Goal: Task Accomplishment & Management: Manage account settings

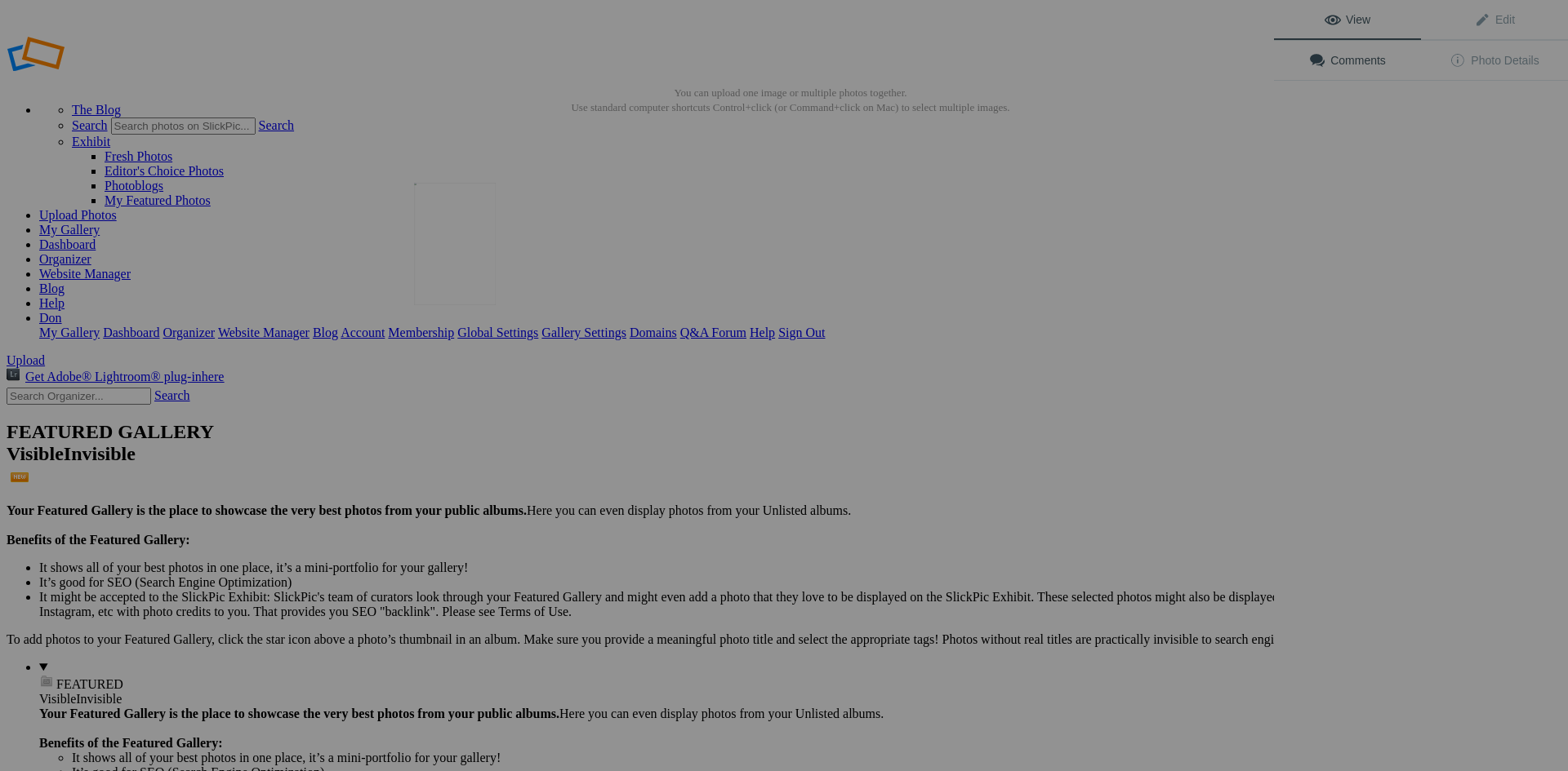
click at [453, 228] on img at bounding box center [455, 244] width 82 height 123
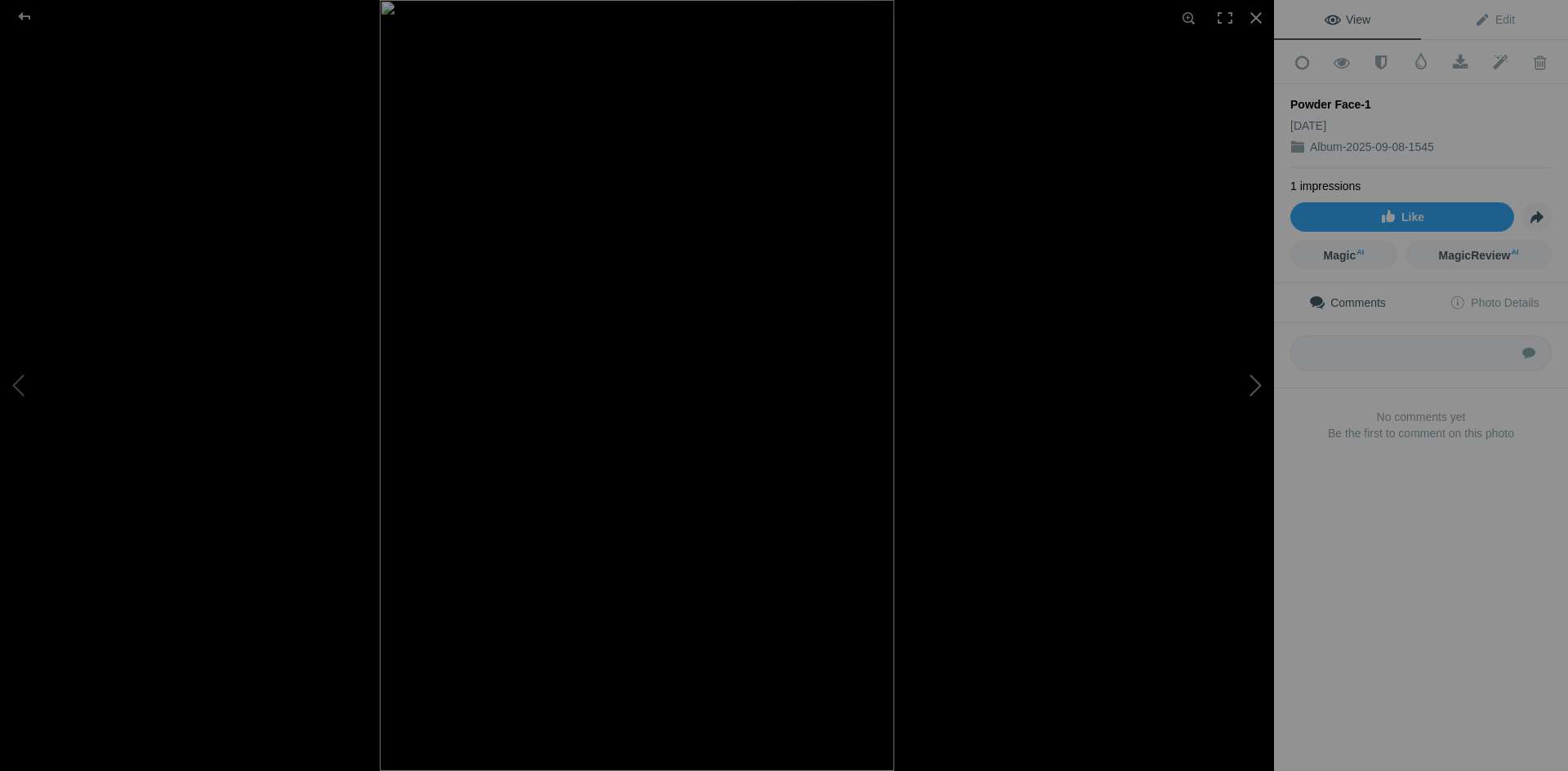
click at [1243, 377] on button at bounding box center [1213, 385] width 123 height 278
click at [1250, 382] on button at bounding box center [1213, 385] width 123 height 278
click at [27, 15] on div at bounding box center [24, 16] width 59 height 32
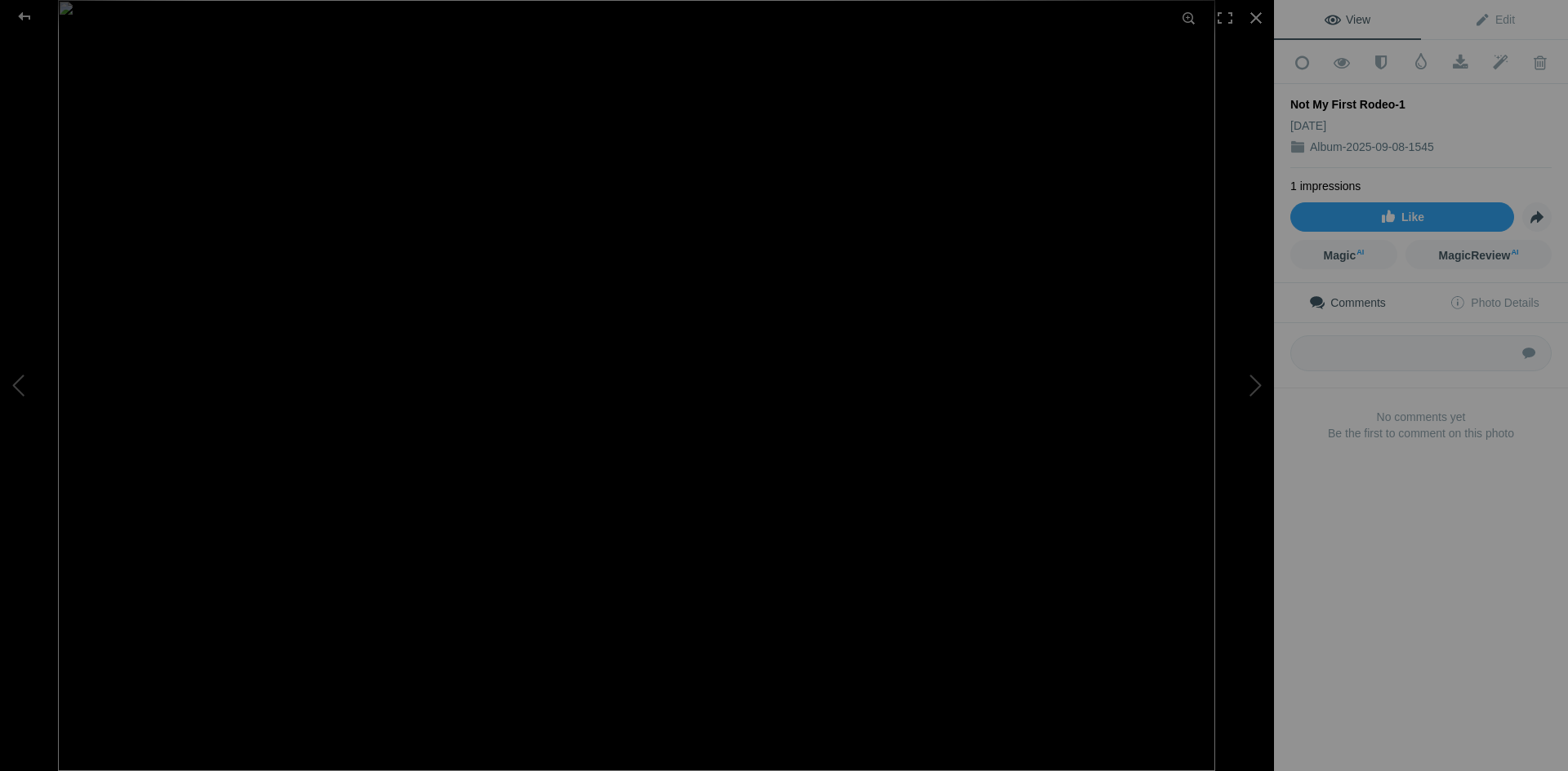
click at [1396, 96] on div "Not My First Rodeo-1" at bounding box center [1421, 105] width 262 height 16
click at [1388, 99] on div "Not My First Rodeo-1" at bounding box center [1421, 105] width 262 height 16
click at [26, 19] on div at bounding box center [24, 16] width 59 height 32
